Goal: Task Accomplishment & Management: Use online tool/utility

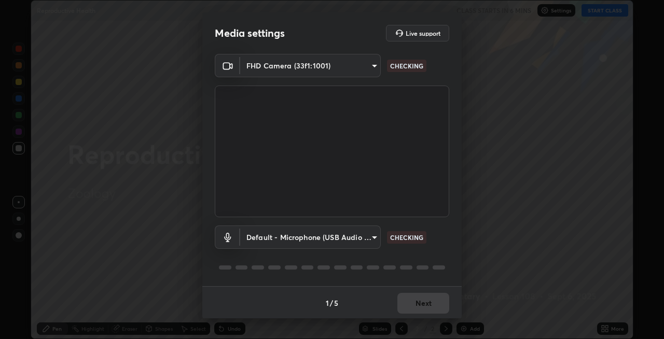
scroll to position [339, 664]
click at [372, 238] on body "Erase all Reproductive Health CLASS STARTS IN 5 MINS Settings START CLASS Setti…" at bounding box center [332, 169] width 664 height 339
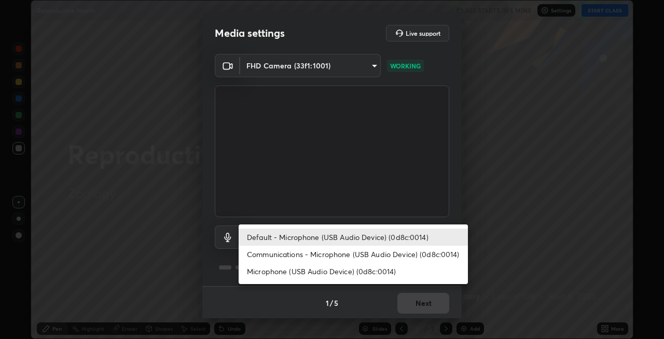
click at [318, 235] on li "Default - Microphone (USB Audio Device) (0d8c:0014)" at bounding box center [353, 237] width 229 height 17
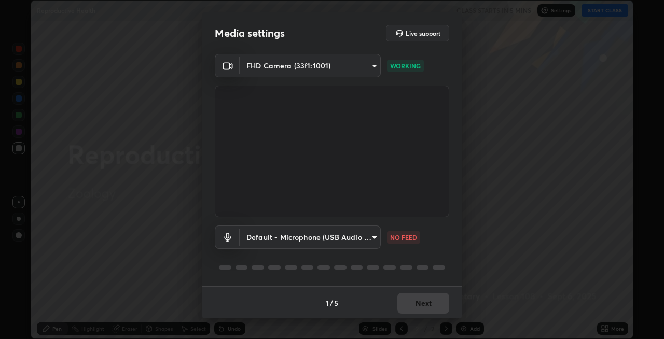
click at [373, 235] on body "Erase all Reproductive Health CLASS STARTS IN 5 MINS Settings START CLASS Setti…" at bounding box center [332, 169] width 664 height 339
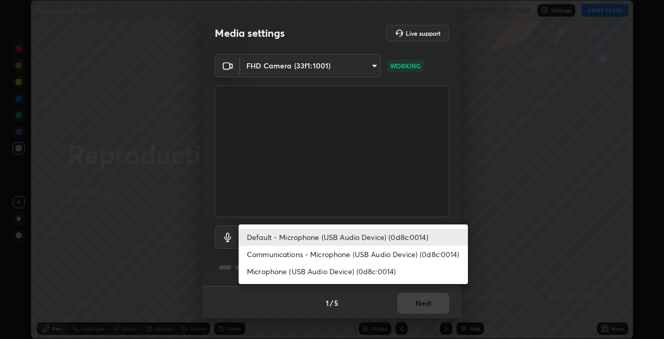
click at [338, 255] on li "Communications - Microphone (USB Audio Device) (0d8c:0014)" at bounding box center [353, 254] width 229 height 17
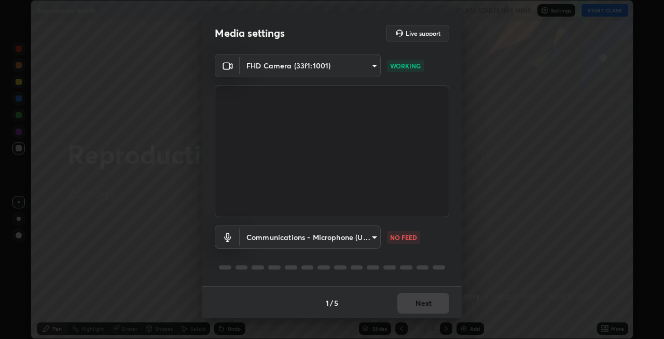
type input "communications"
click at [418, 299] on button "Next" at bounding box center [424, 303] width 52 height 21
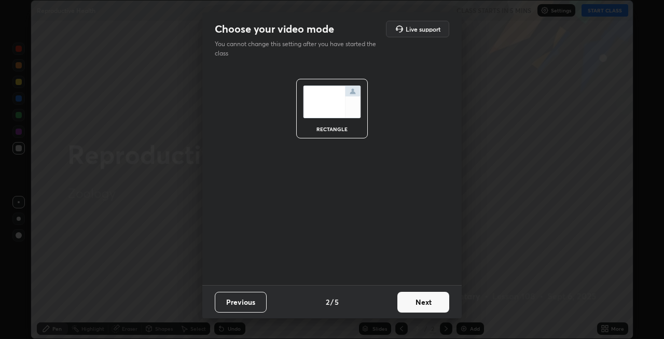
click at [425, 303] on button "Next" at bounding box center [424, 302] width 52 height 21
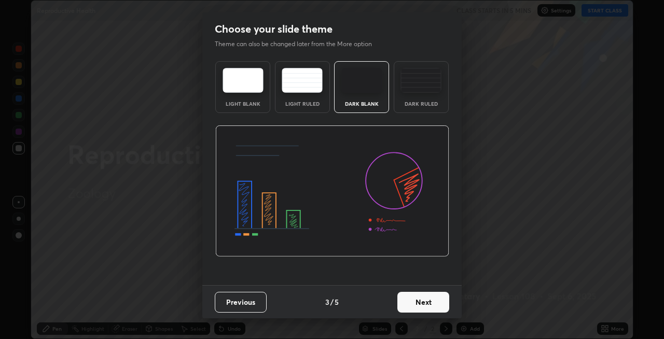
click at [429, 302] on button "Next" at bounding box center [424, 302] width 52 height 21
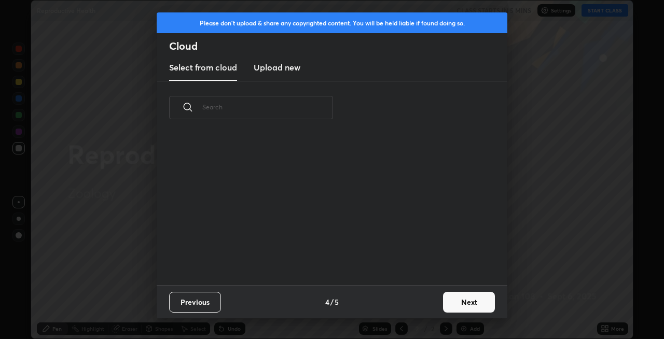
click at [455, 301] on button "Next" at bounding box center [469, 302] width 52 height 21
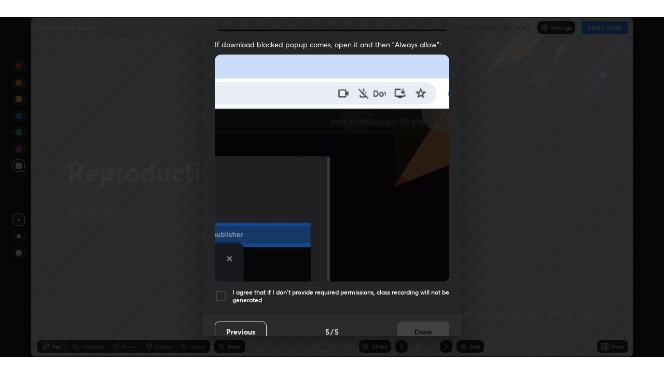
scroll to position [213, 0]
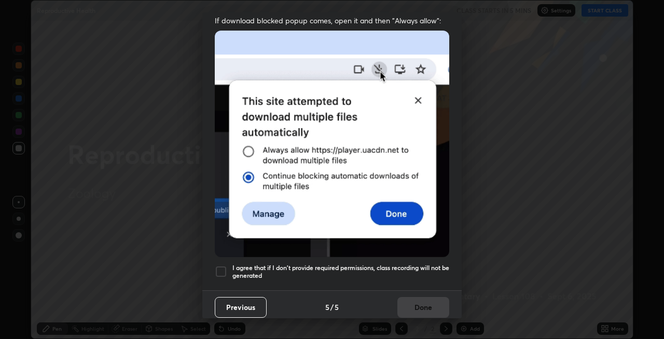
click at [435, 264] on h5 "I agree that if I don't provide required permissions, class recording will not …" at bounding box center [341, 272] width 217 height 16
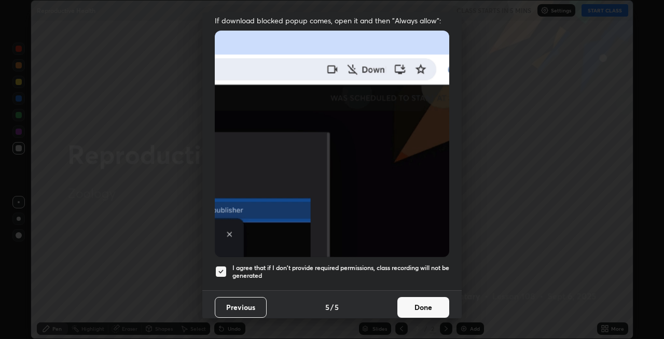
click at [437, 299] on button "Done" at bounding box center [424, 307] width 52 height 21
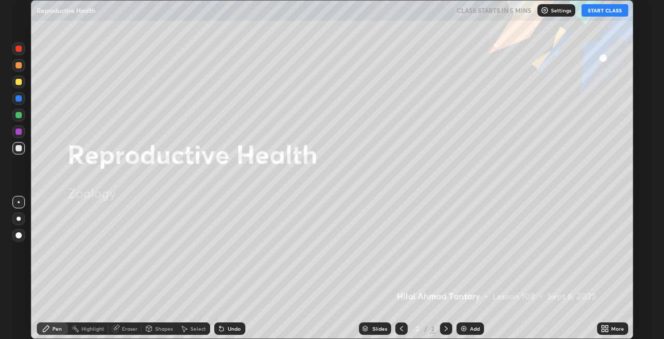
click at [601, 11] on button "START CLASS" at bounding box center [605, 10] width 47 height 12
click at [17, 220] on div at bounding box center [19, 219] width 4 height 4
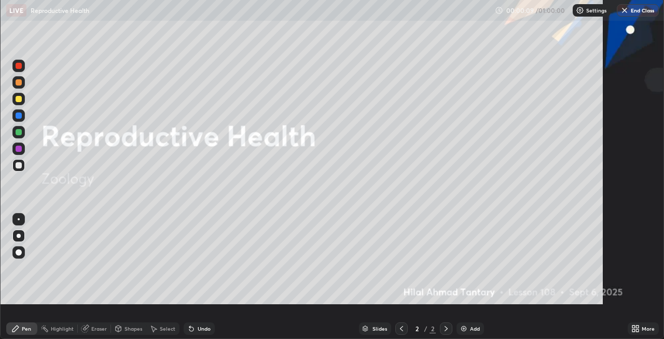
scroll to position [374, 664]
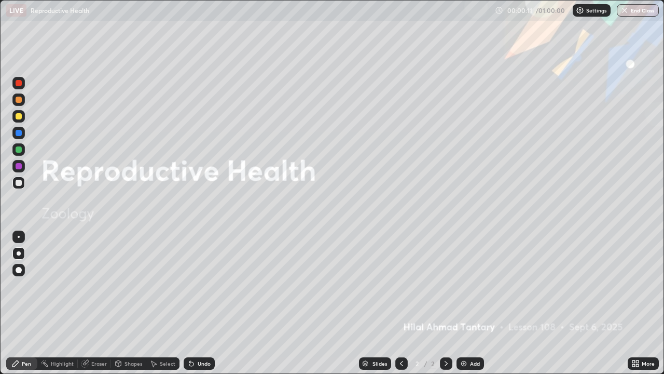
click at [637, 339] on icon at bounding box center [637, 361] width 3 height 3
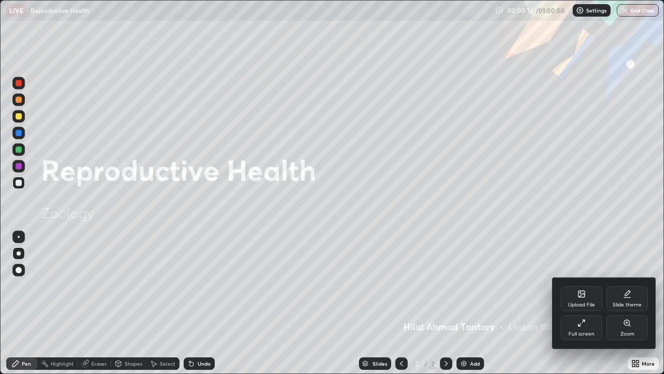
click at [581, 325] on icon at bounding box center [582, 323] width 8 height 8
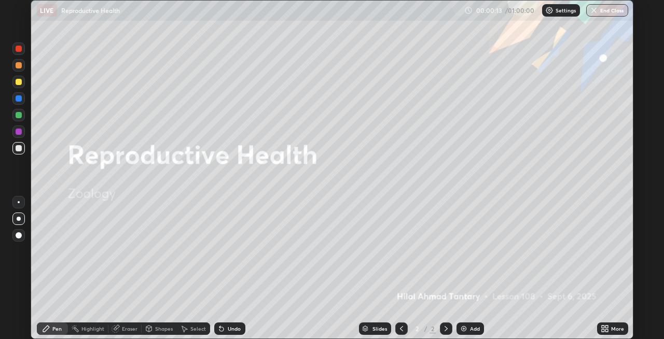
scroll to position [51565, 51240]
click at [159, 330] on div "Shapes" at bounding box center [164, 328] width 18 height 5
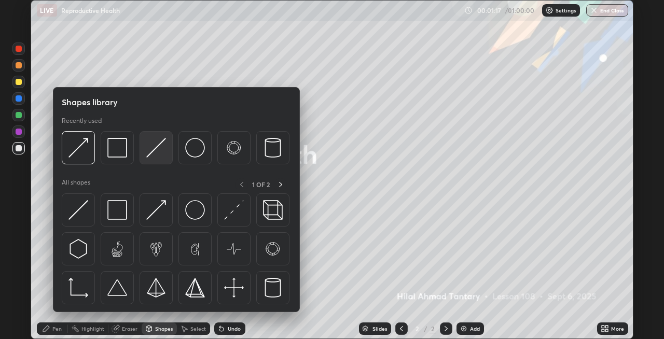
click at [152, 149] on img at bounding box center [156, 148] width 20 height 20
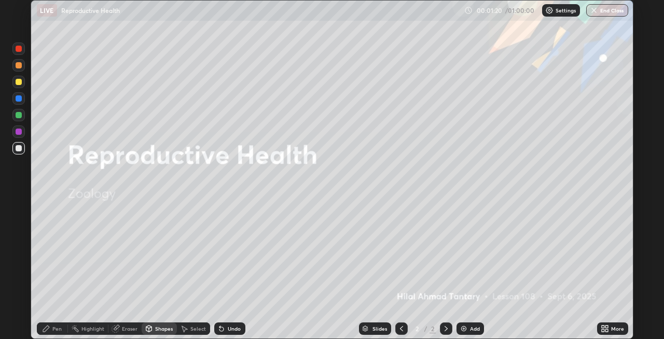
click at [60, 329] on div "Pen" at bounding box center [56, 328] width 9 height 5
click at [18, 148] on div at bounding box center [19, 148] width 6 height 6
click at [130, 329] on div "Eraser" at bounding box center [130, 328] width 16 height 5
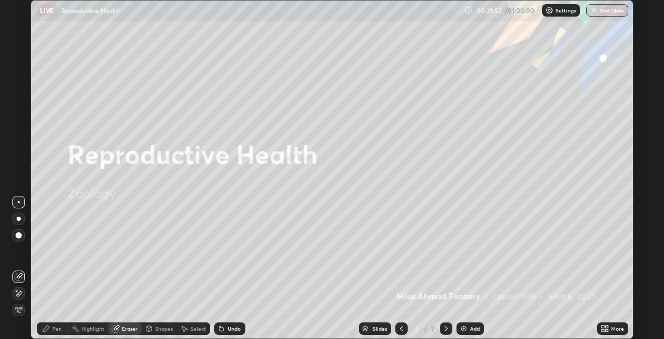
click at [56, 331] on div "Pen" at bounding box center [56, 328] width 9 height 5
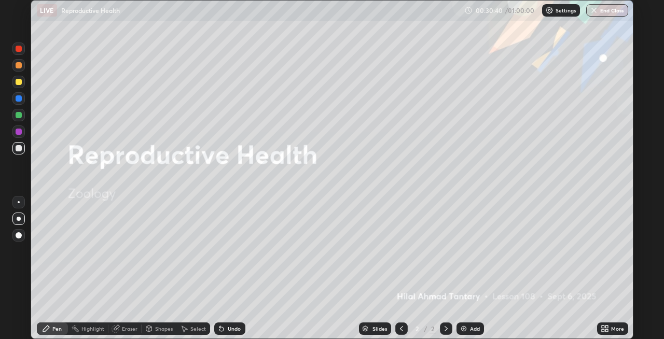
click at [157, 326] on div "Shapes" at bounding box center [164, 328] width 18 height 5
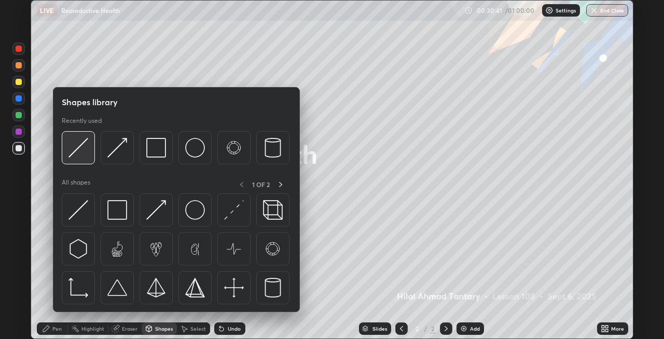
click at [83, 154] on img at bounding box center [79, 148] width 20 height 20
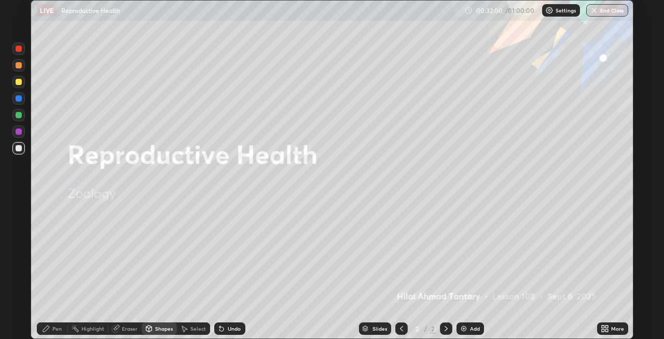
click at [233, 326] on div "Undo" at bounding box center [234, 328] width 13 height 5
click at [50, 327] on icon at bounding box center [46, 329] width 8 height 8
click at [236, 329] on div "Undo" at bounding box center [234, 328] width 13 height 5
click at [53, 329] on div "Pen" at bounding box center [56, 328] width 9 height 5
click at [19, 97] on div at bounding box center [19, 99] width 6 height 6
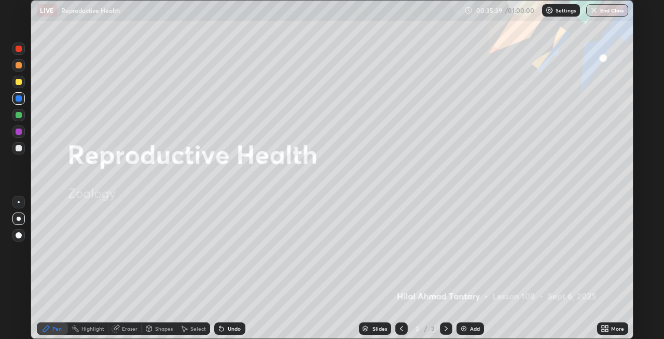
click at [462, 329] on img at bounding box center [464, 329] width 8 height 8
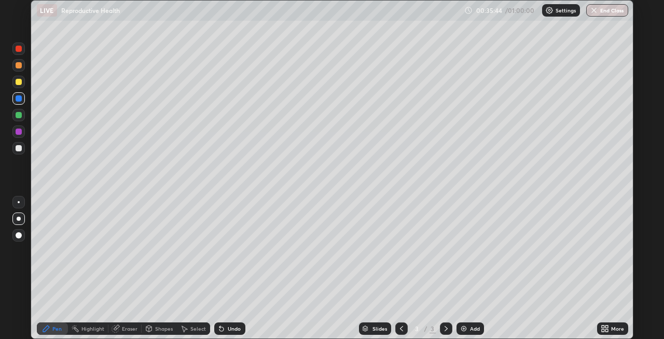
click at [228, 332] on div "Undo" at bounding box center [234, 328] width 13 height 5
click at [152, 331] on icon at bounding box center [149, 329] width 8 height 8
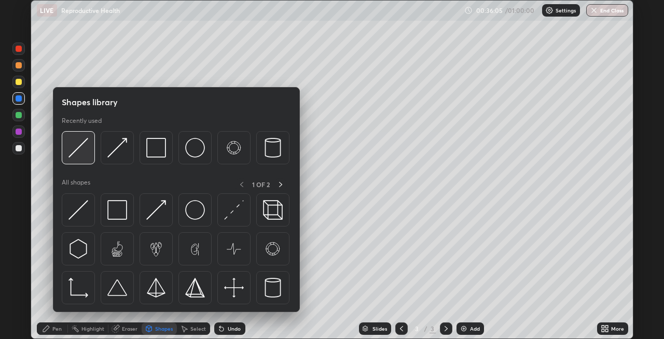
click at [80, 153] on img at bounding box center [79, 148] width 20 height 20
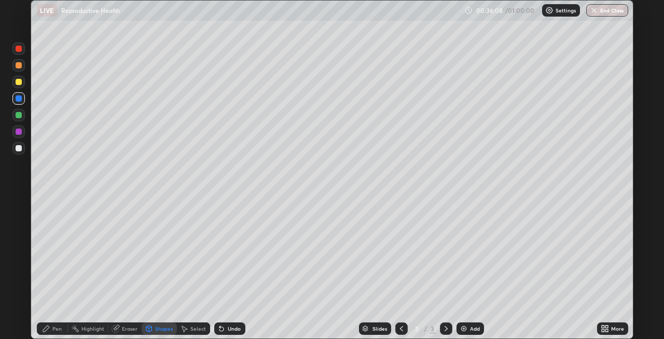
click at [58, 329] on div "Pen" at bounding box center [56, 328] width 9 height 5
click at [19, 81] on div at bounding box center [19, 82] width 6 height 6
click at [20, 67] on div at bounding box center [19, 65] width 6 height 6
click at [230, 329] on div "Undo" at bounding box center [234, 328] width 13 height 5
click at [230, 331] on div "Undo" at bounding box center [234, 328] width 13 height 5
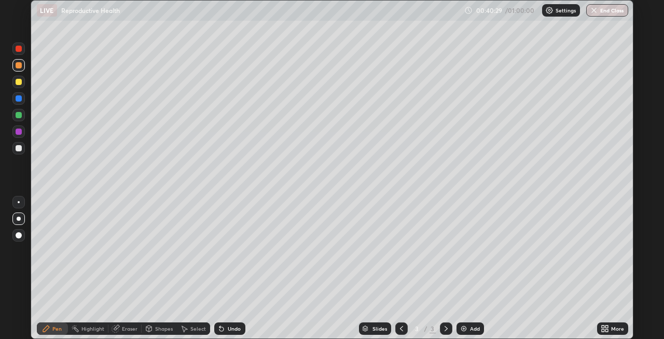
click at [229, 331] on div "Undo" at bounding box center [234, 328] width 13 height 5
click at [229, 328] on div "Undo" at bounding box center [234, 328] width 13 height 5
click at [18, 81] on div at bounding box center [19, 82] width 6 height 6
click at [163, 329] on div "Shapes" at bounding box center [164, 328] width 18 height 5
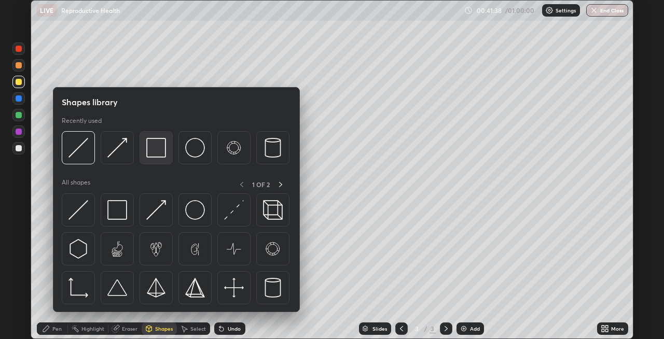
click at [160, 156] on img at bounding box center [156, 148] width 20 height 20
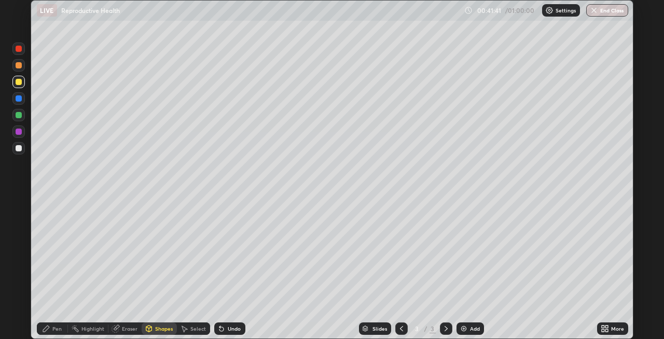
click at [229, 327] on div "Undo" at bounding box center [234, 328] width 13 height 5
click at [158, 328] on div "Shapes" at bounding box center [164, 328] width 18 height 5
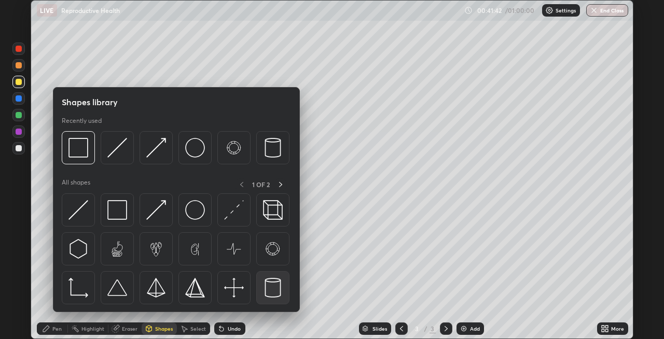
click at [275, 287] on img at bounding box center [273, 288] width 20 height 20
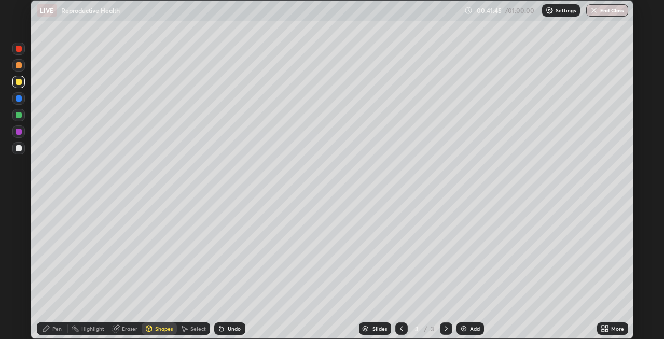
click at [57, 329] on div "Pen" at bounding box center [56, 328] width 9 height 5
click at [126, 331] on div "Eraser" at bounding box center [130, 328] width 16 height 5
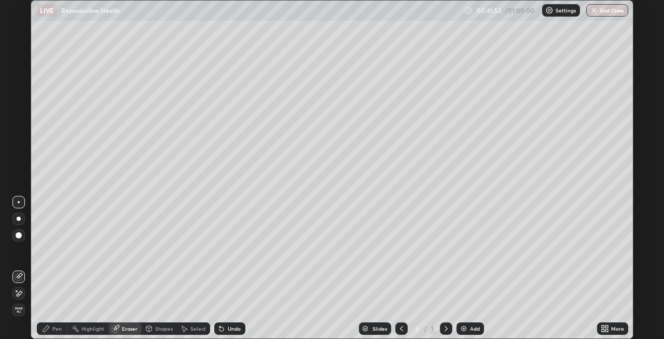
click at [57, 329] on div "Pen" at bounding box center [56, 328] width 9 height 5
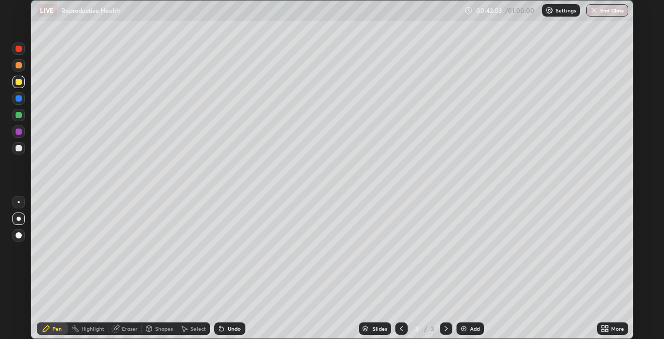
click at [156, 329] on div "Shapes" at bounding box center [164, 328] width 18 height 5
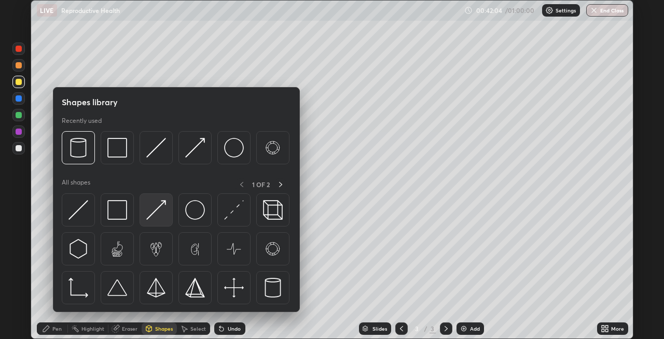
click at [159, 208] on img at bounding box center [156, 210] width 20 height 20
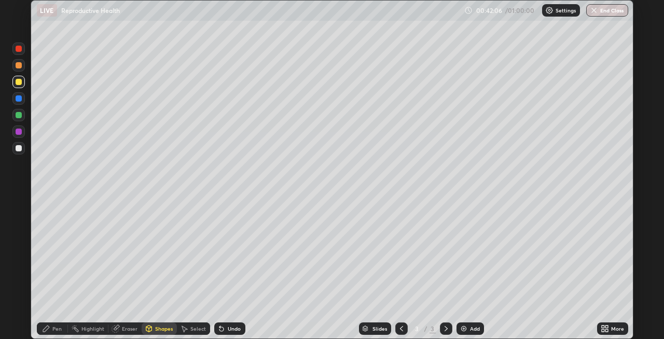
click at [50, 331] on icon at bounding box center [46, 329] width 8 height 8
click at [159, 329] on div "Shapes" at bounding box center [164, 328] width 18 height 5
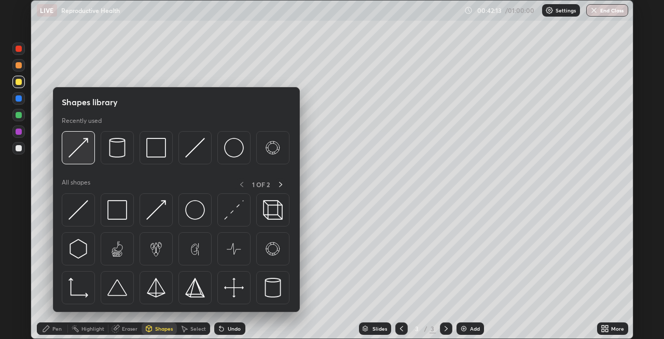
click at [76, 155] on img at bounding box center [79, 148] width 20 height 20
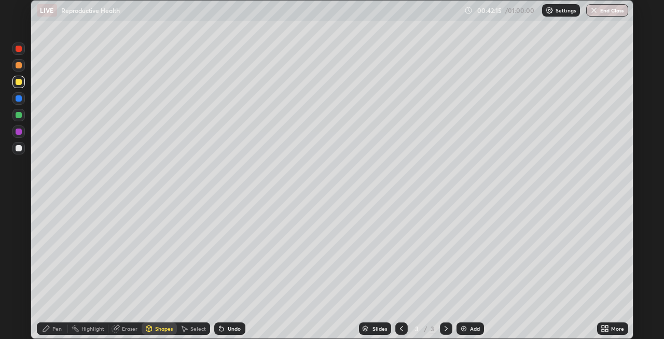
click at [52, 329] on div "Pen" at bounding box center [56, 328] width 9 height 5
click at [156, 326] on div "Shapes" at bounding box center [164, 328] width 18 height 5
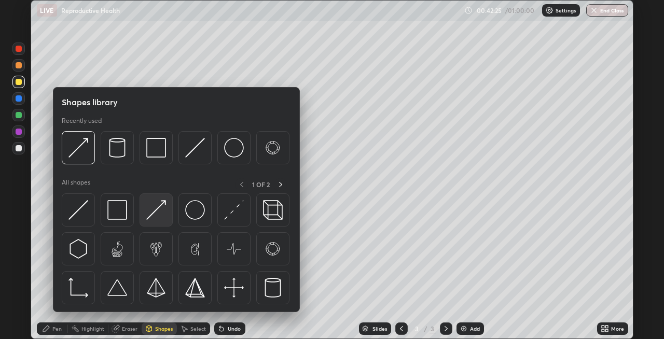
click at [154, 214] on img at bounding box center [156, 210] width 20 height 20
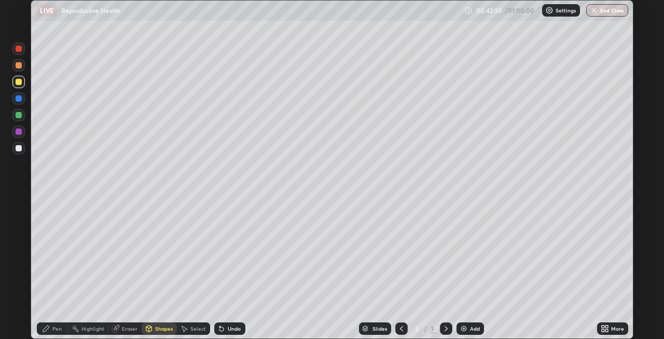
click at [51, 332] on div "Pen" at bounding box center [52, 329] width 31 height 12
click at [156, 328] on div "Shapes" at bounding box center [164, 328] width 18 height 5
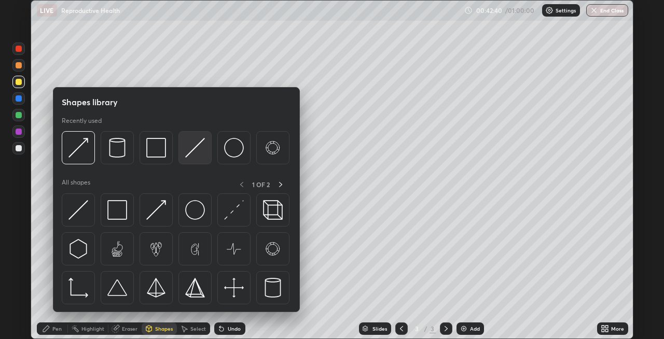
click at [188, 148] on img at bounding box center [195, 148] width 20 height 20
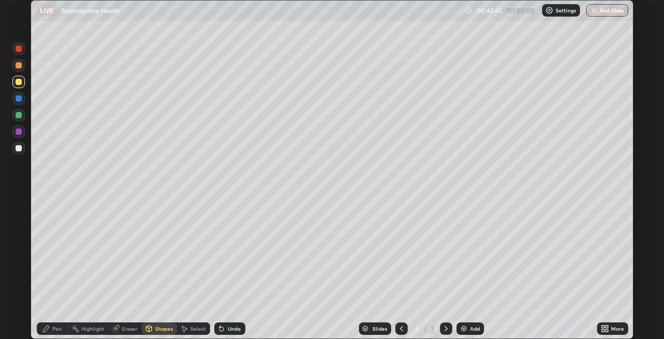
click at [57, 327] on div "Pen" at bounding box center [56, 328] width 9 height 5
click at [17, 148] on div at bounding box center [19, 148] width 6 height 6
click at [162, 331] on div "Shapes" at bounding box center [164, 328] width 18 height 5
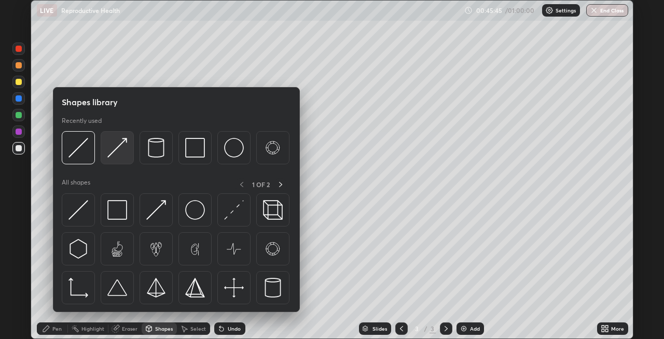
click at [113, 154] on img at bounding box center [117, 148] width 20 height 20
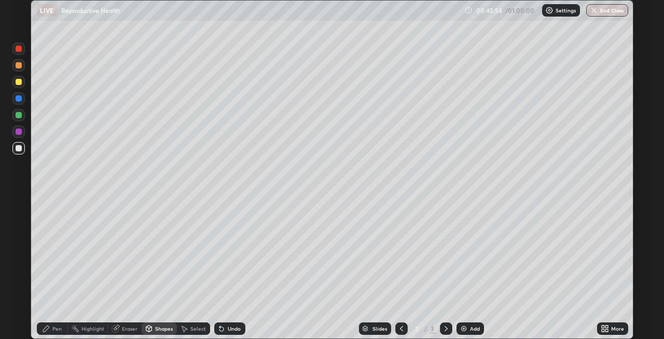
click at [231, 326] on div "Undo" at bounding box center [234, 328] width 13 height 5
click at [54, 326] on div "Pen" at bounding box center [56, 328] width 9 height 5
click at [231, 329] on div "Undo" at bounding box center [234, 328] width 13 height 5
click at [460, 328] on img at bounding box center [464, 329] width 8 height 8
click at [157, 329] on div "Shapes" at bounding box center [164, 328] width 18 height 5
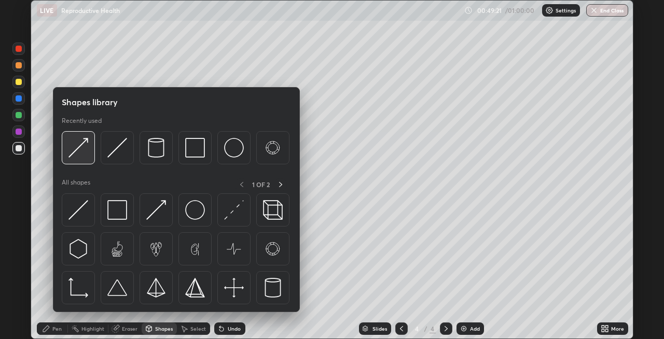
click at [84, 153] on img at bounding box center [79, 148] width 20 height 20
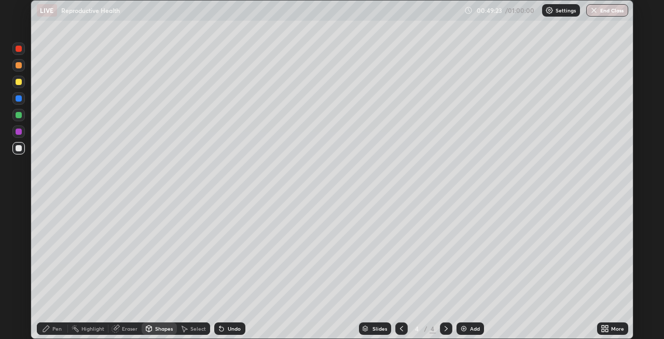
click at [54, 327] on div "Pen" at bounding box center [56, 328] width 9 height 5
click at [18, 98] on div at bounding box center [19, 99] width 6 height 6
click at [161, 333] on div "Shapes" at bounding box center [159, 329] width 35 height 12
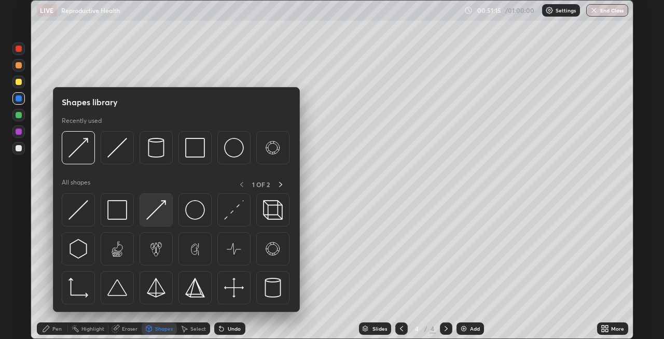
click at [154, 216] on img at bounding box center [156, 210] width 20 height 20
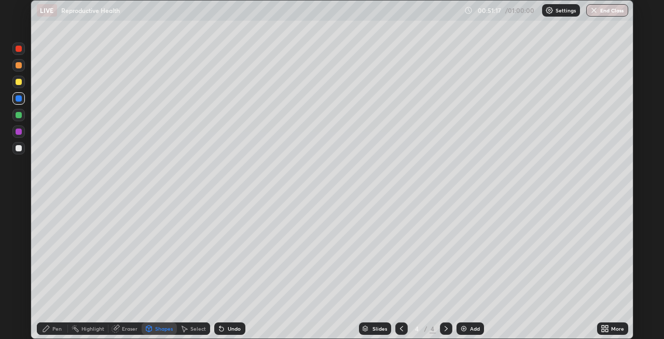
click at [58, 330] on div "Pen" at bounding box center [56, 328] width 9 height 5
click at [457, 329] on div "Add" at bounding box center [471, 329] width 28 height 12
click at [160, 328] on div "Shapes" at bounding box center [164, 328] width 18 height 5
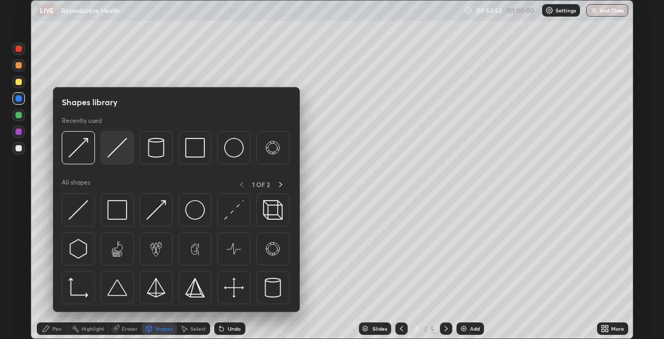
click at [118, 155] on img at bounding box center [117, 148] width 20 height 20
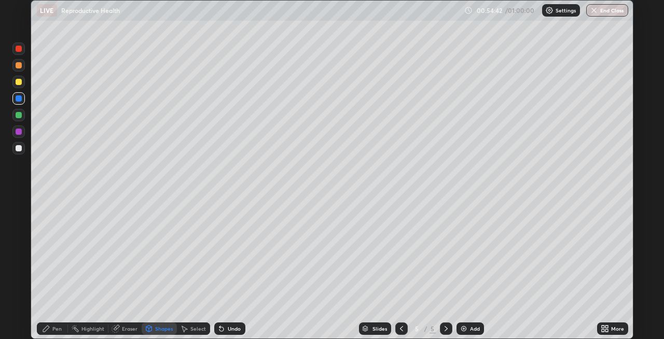
click at [53, 328] on div "Pen" at bounding box center [56, 328] width 9 height 5
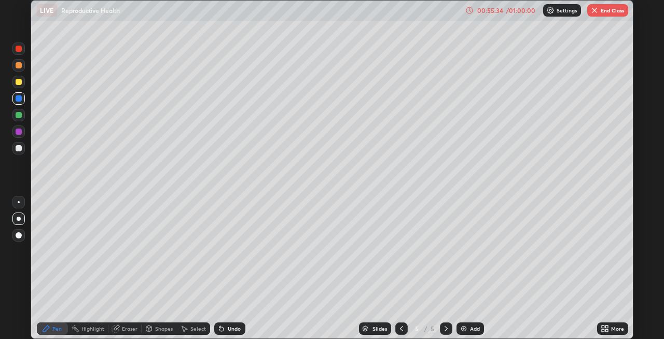
click at [16, 64] on div at bounding box center [19, 65] width 6 height 6
click at [231, 328] on div "Undo" at bounding box center [234, 328] width 13 height 5
click at [152, 327] on icon at bounding box center [149, 329] width 8 height 8
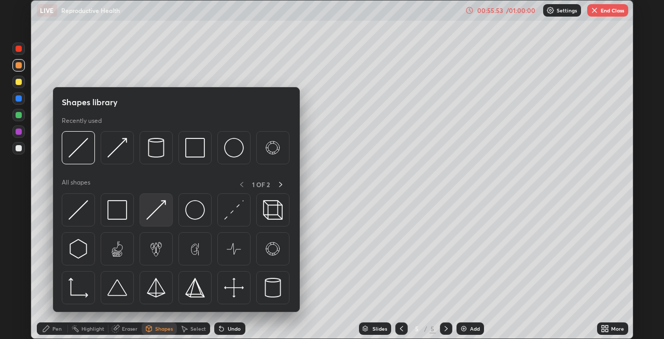
click at [151, 212] on img at bounding box center [156, 210] width 20 height 20
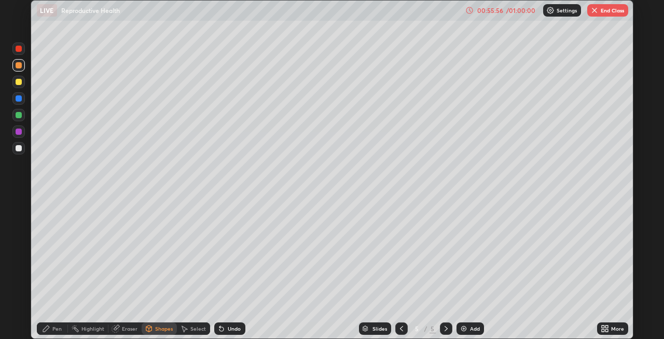
click at [56, 330] on div "Pen" at bounding box center [56, 328] width 9 height 5
click at [165, 331] on div "Shapes" at bounding box center [164, 328] width 18 height 5
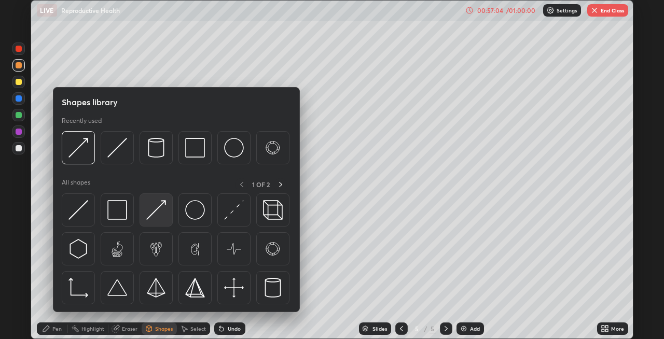
click at [159, 215] on img at bounding box center [156, 210] width 20 height 20
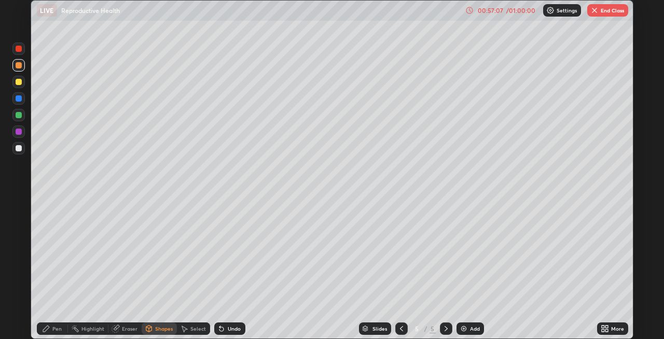
click at [55, 330] on div "Pen" at bounding box center [56, 328] width 9 height 5
click at [20, 46] on div at bounding box center [19, 49] width 6 height 6
click at [162, 333] on div "Shapes" at bounding box center [159, 329] width 35 height 12
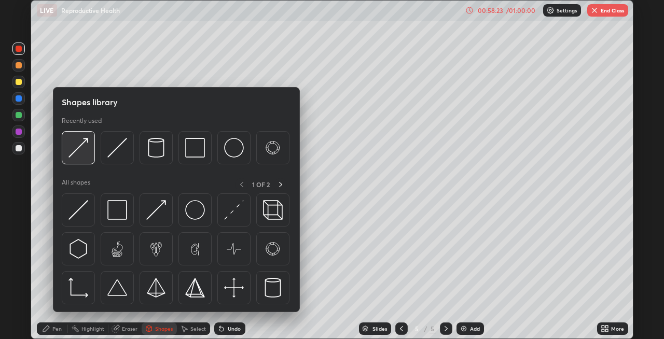
click at [76, 154] on img at bounding box center [79, 148] width 20 height 20
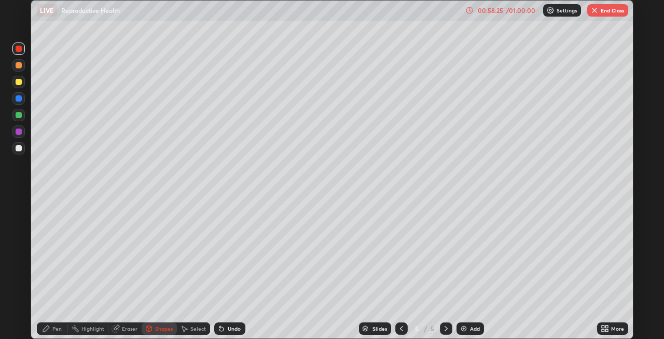
click at [51, 331] on div "Pen" at bounding box center [52, 329] width 31 height 12
click at [231, 331] on div "Undo" at bounding box center [234, 328] width 13 height 5
click at [229, 328] on div "Undo" at bounding box center [234, 328] width 13 height 5
click at [233, 328] on div "Undo" at bounding box center [234, 328] width 13 height 5
click at [120, 324] on div "Eraser" at bounding box center [124, 329] width 33 height 12
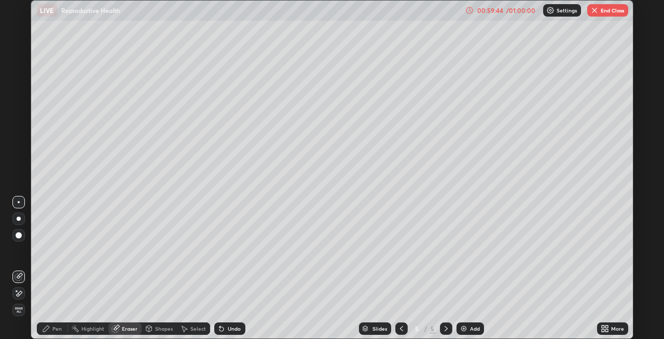
click at [51, 329] on div "Pen" at bounding box center [52, 329] width 31 height 12
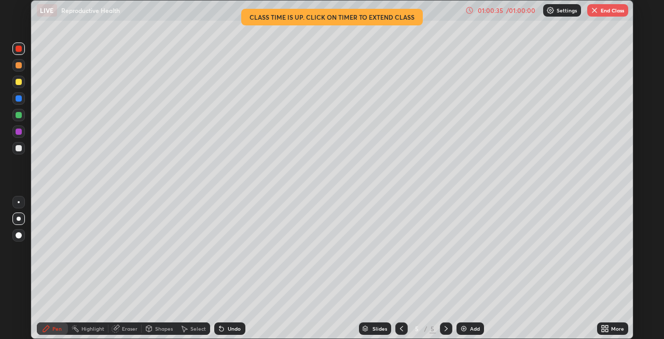
click at [462, 329] on img at bounding box center [464, 329] width 8 height 8
click at [155, 331] on div "Shapes" at bounding box center [164, 328] width 18 height 5
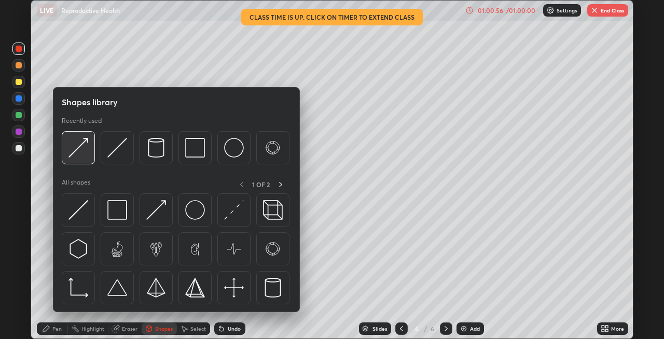
click at [84, 154] on img at bounding box center [79, 148] width 20 height 20
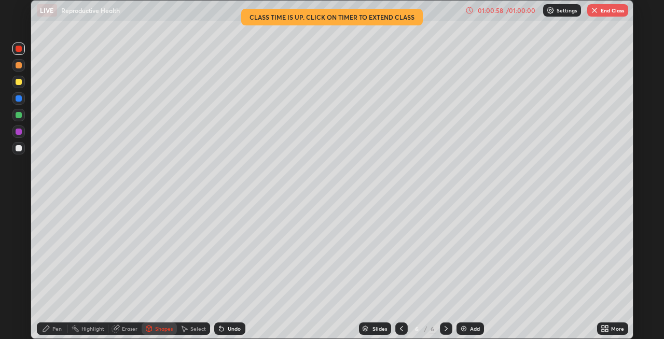
click at [55, 328] on div "Pen" at bounding box center [56, 328] width 9 height 5
click at [19, 150] on div at bounding box center [19, 148] width 6 height 6
click at [599, 12] on button "End Class" at bounding box center [608, 10] width 41 height 12
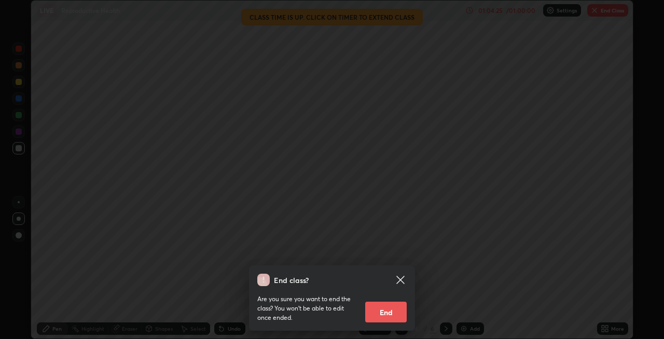
click at [380, 311] on button "End" at bounding box center [386, 312] width 42 height 21
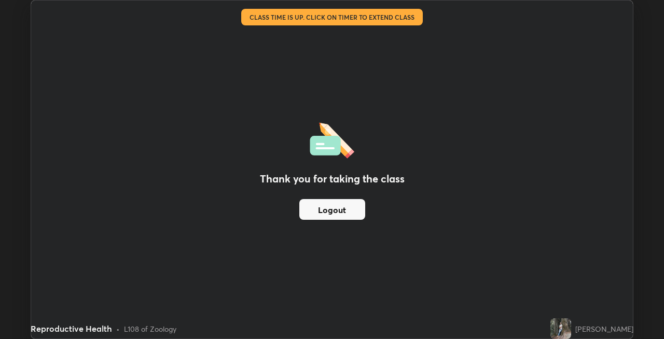
click at [355, 209] on button "Logout" at bounding box center [332, 209] width 66 height 21
